Goal: Understand process/instructions

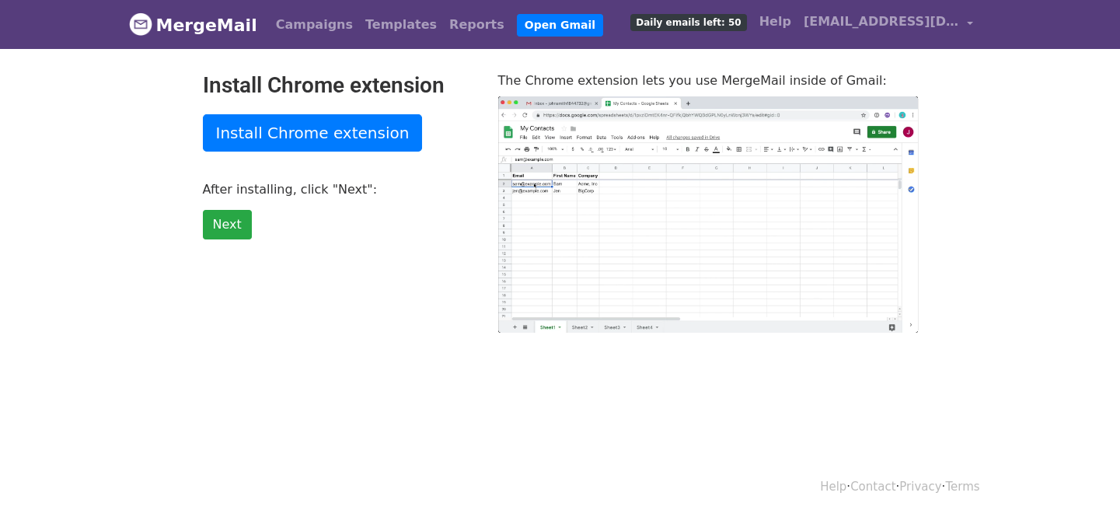
scroll to position [2, 0]
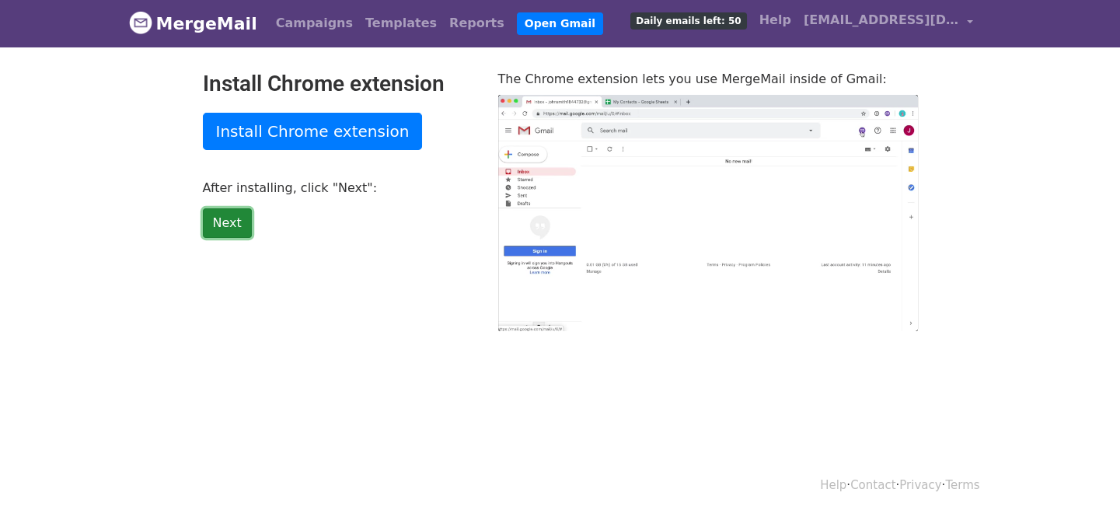
click at [219, 225] on link "Next" at bounding box center [227, 223] width 49 height 30
type input "18.43"
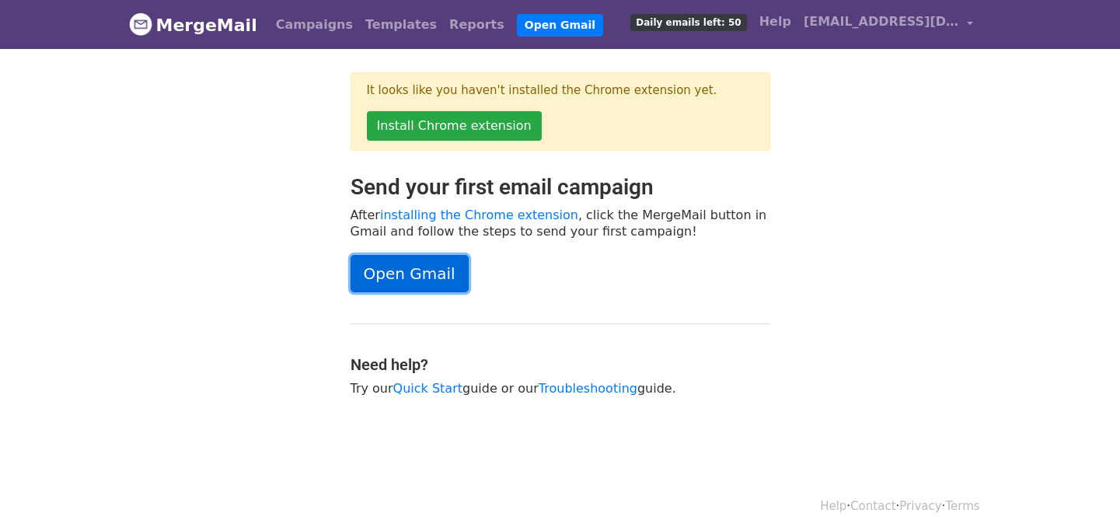
click at [449, 270] on link "Open Gmail" at bounding box center [410, 273] width 118 height 37
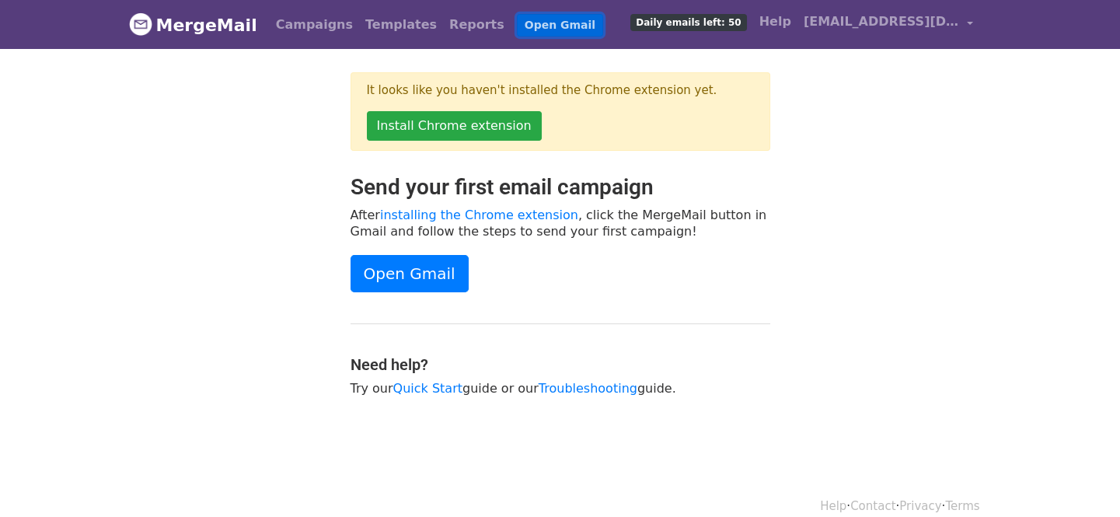
click at [517, 19] on link "Open Gmail" at bounding box center [560, 25] width 86 height 23
click at [738, 23] on span "Daily emails left: 50" at bounding box center [688, 22] width 116 height 17
